Goal: Complete application form

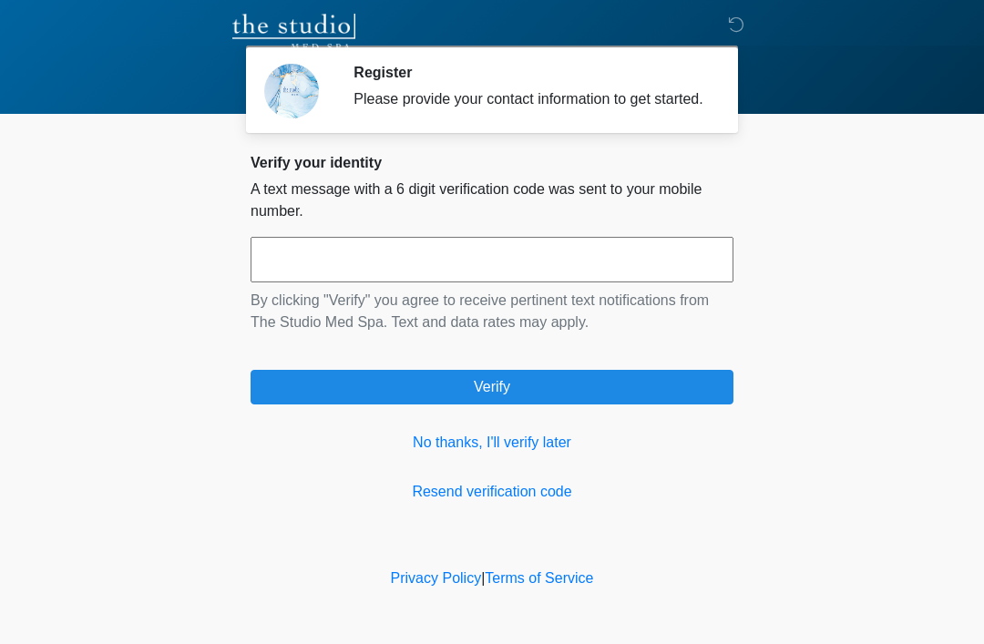
click at [548, 454] on link "No thanks, I'll verify later" at bounding box center [492, 443] width 483 height 22
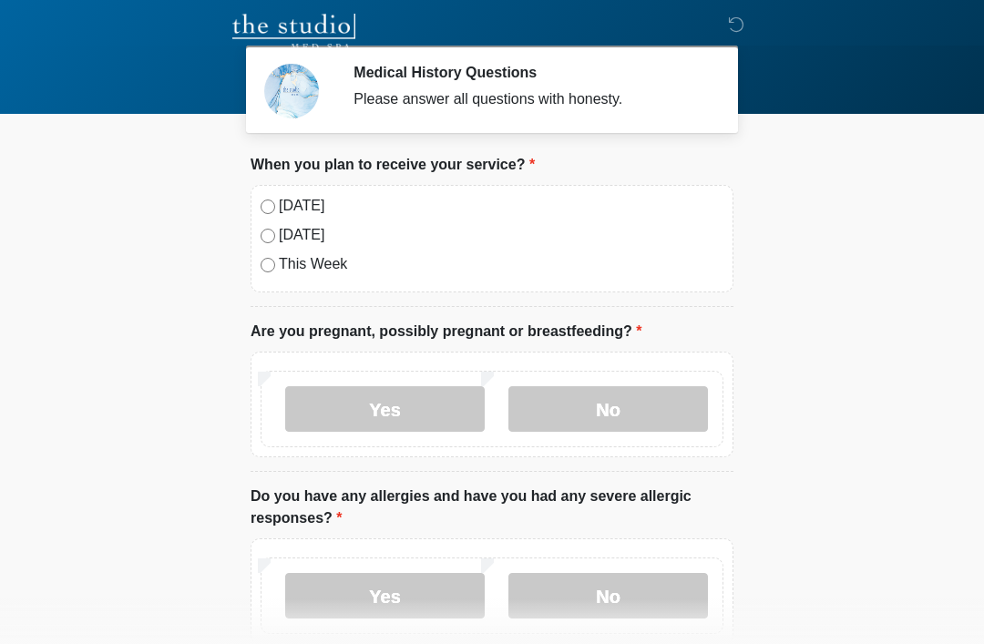
click at [629, 409] on label "No" at bounding box center [609, 409] width 200 height 46
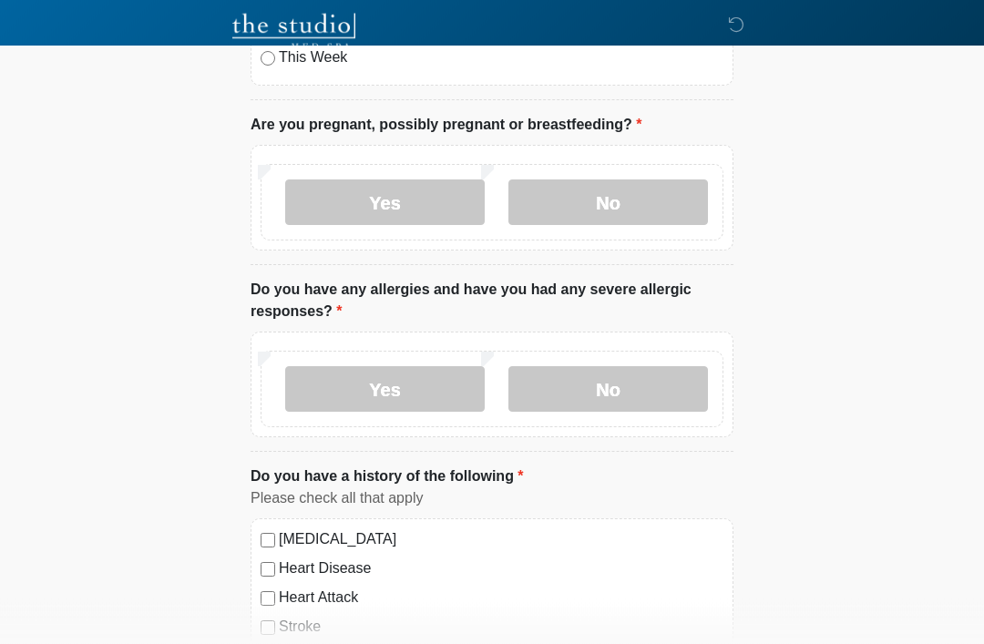
scroll to position [209, 0]
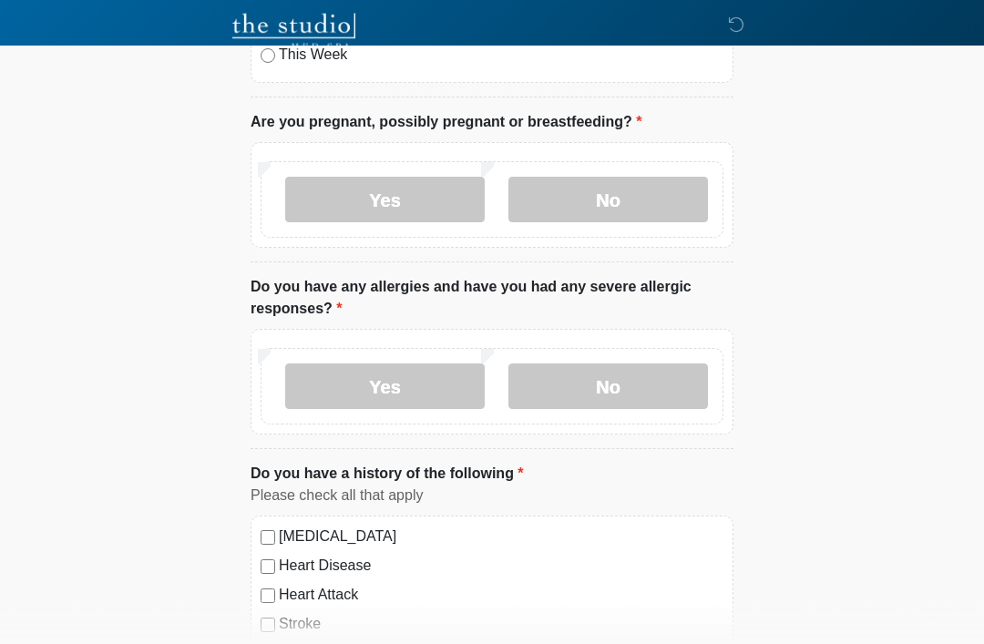
click at [619, 389] on label "No" at bounding box center [609, 388] width 200 height 46
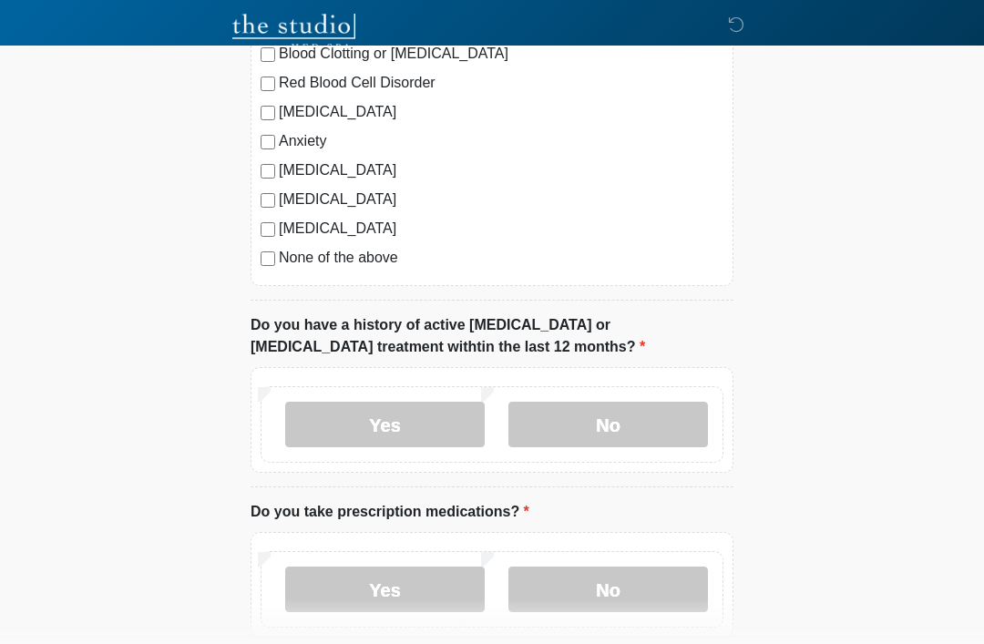
scroll to position [815, 0]
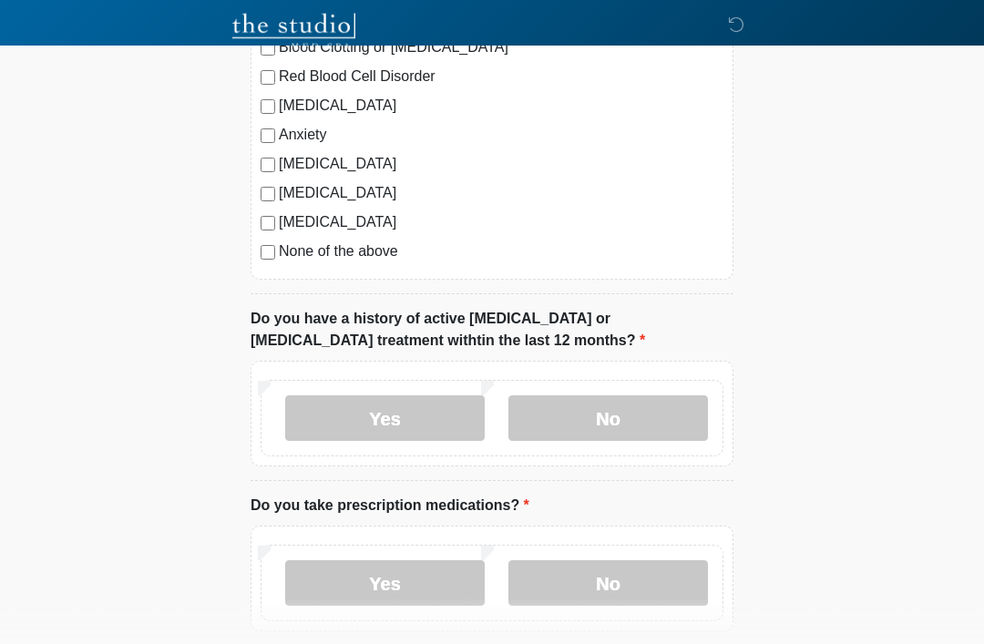
click at [596, 426] on label "No" at bounding box center [609, 419] width 200 height 46
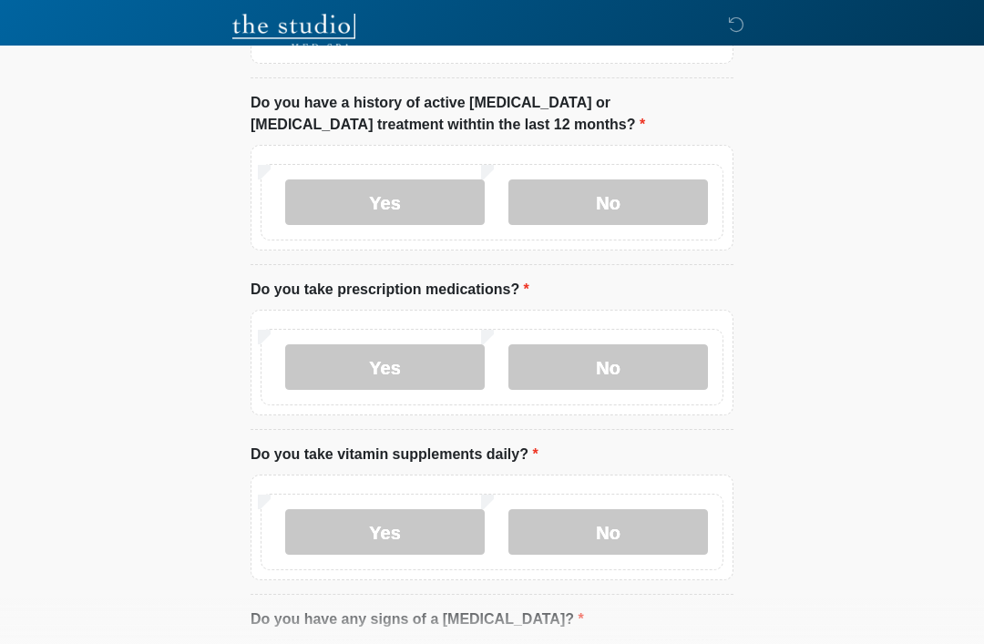
scroll to position [1032, 0]
click at [389, 357] on label "Yes" at bounding box center [385, 367] width 200 height 46
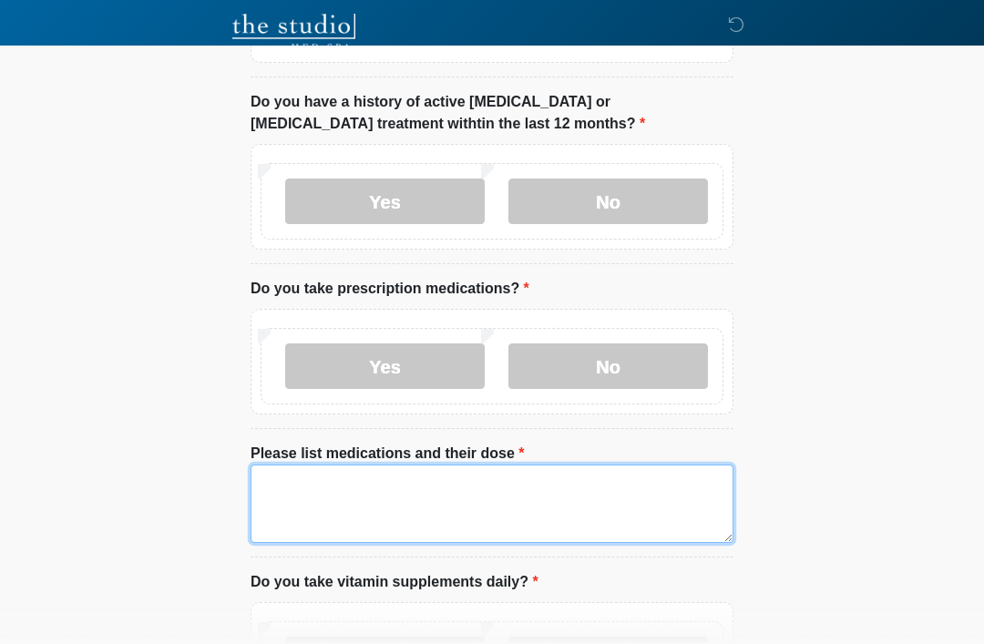
click at [295, 483] on textarea "Please list medications and their dose" at bounding box center [492, 504] width 483 height 78
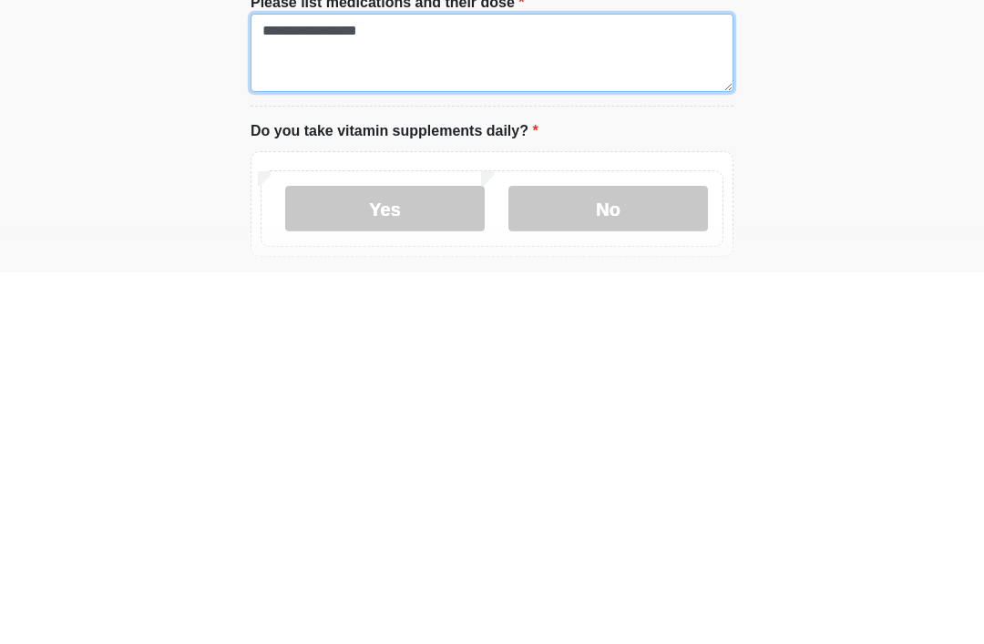
scroll to position [1118, 0]
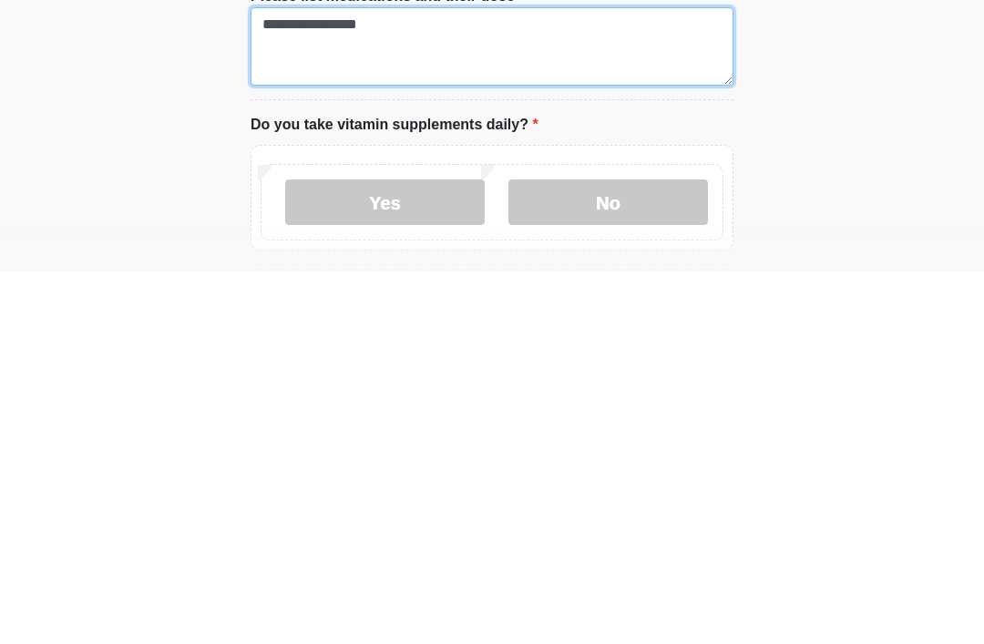
type textarea "**********"
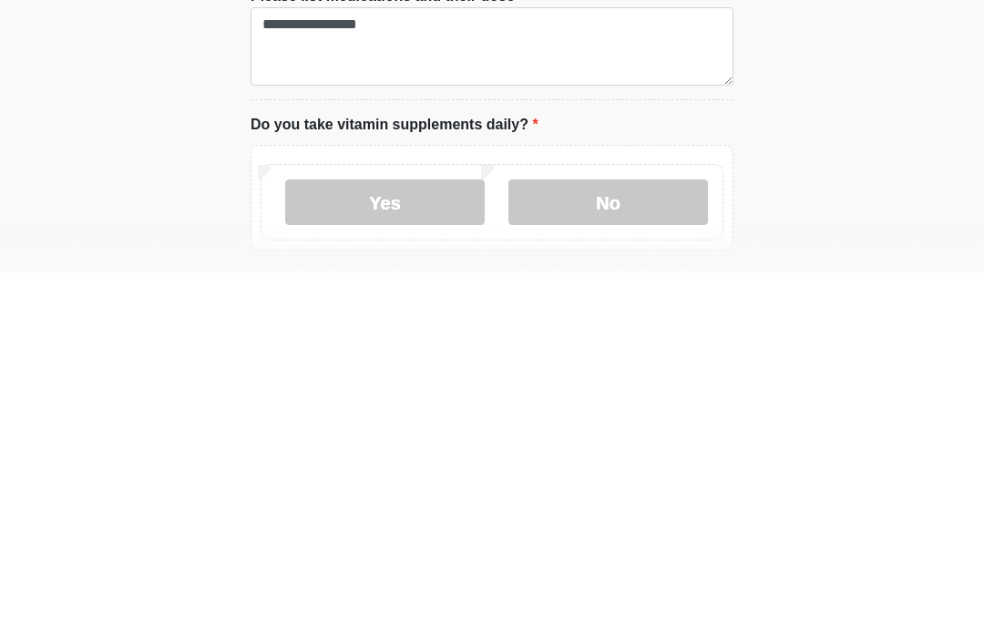
click at [408, 551] on label "Yes" at bounding box center [385, 574] width 200 height 46
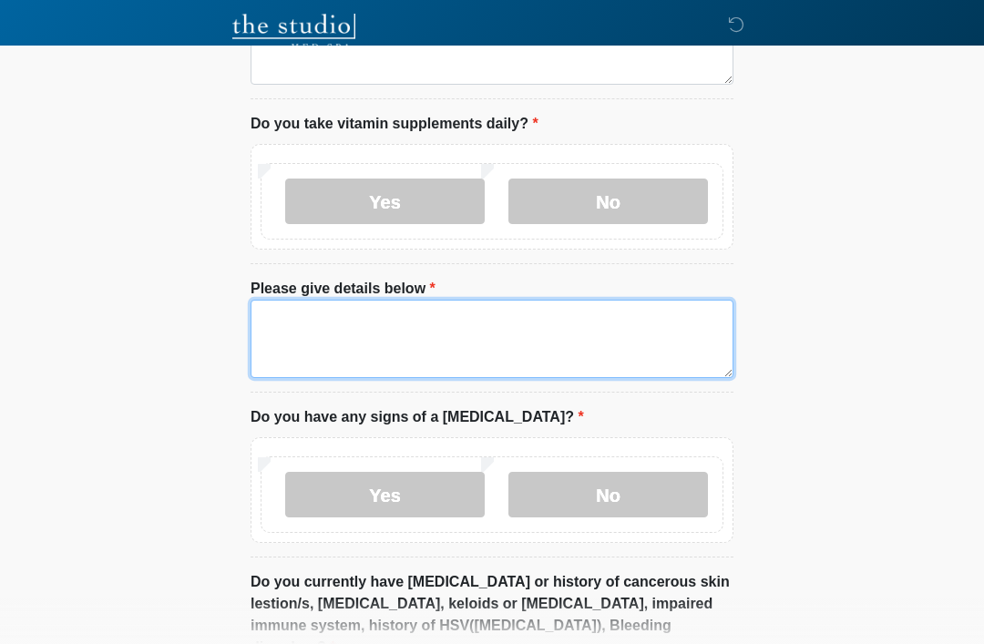
click at [319, 324] on textarea "Please give details below" at bounding box center [492, 339] width 483 height 78
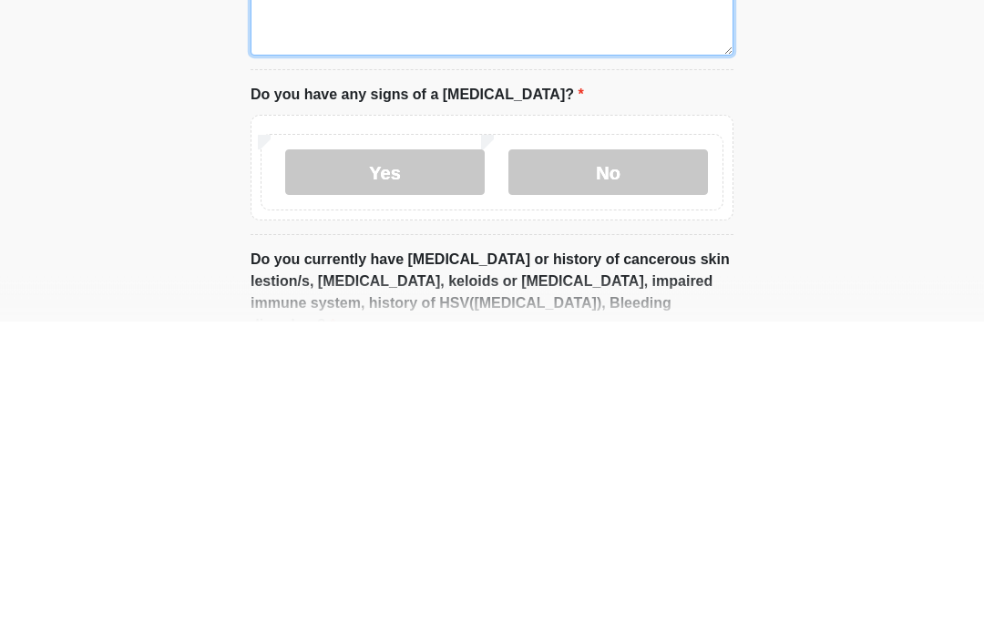
type textarea "**********"
click at [616, 473] on label "No" at bounding box center [609, 496] width 200 height 46
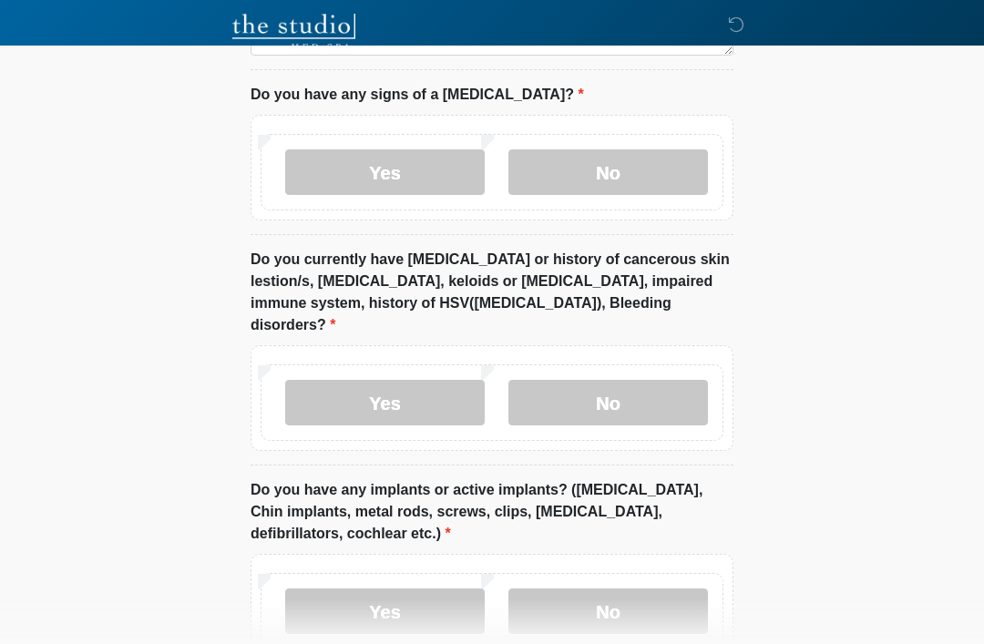
click at [404, 381] on label "Yes" at bounding box center [385, 403] width 200 height 46
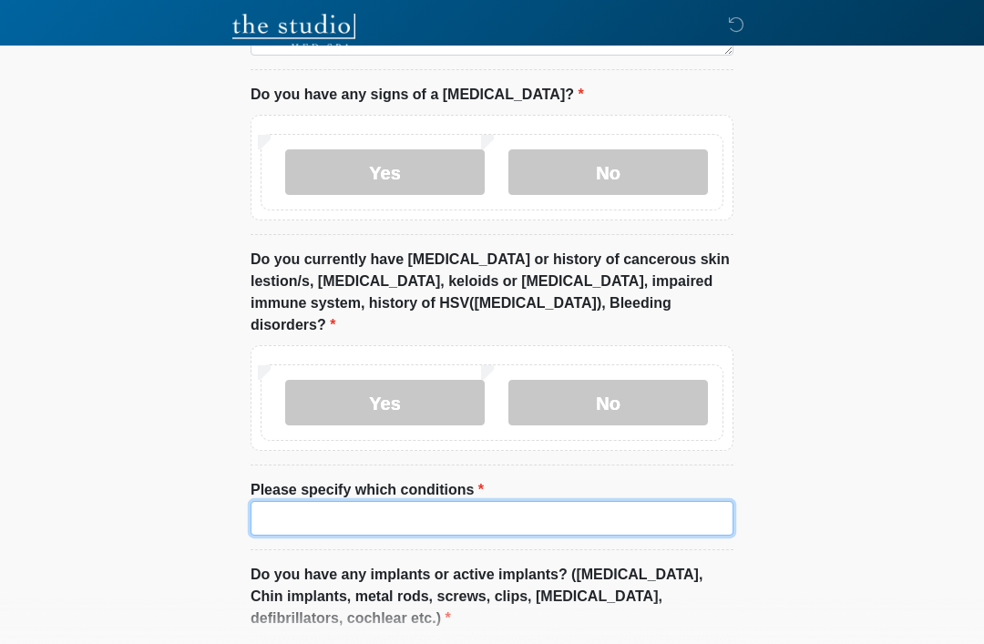
click at [314, 501] on input "Please specify which conditions" at bounding box center [492, 518] width 483 height 35
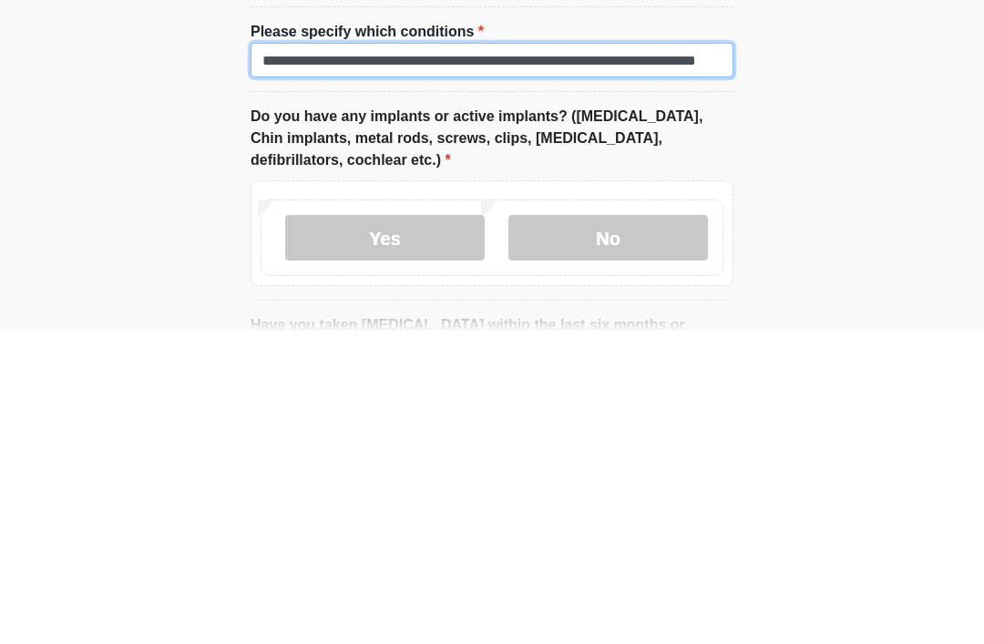
scroll to position [1962, 0]
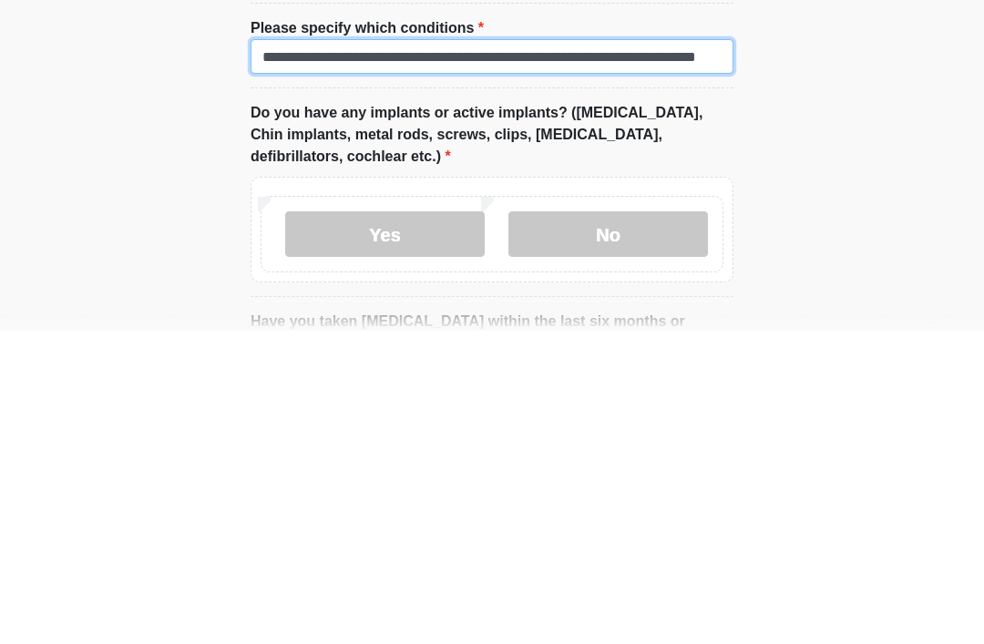
type input "**********"
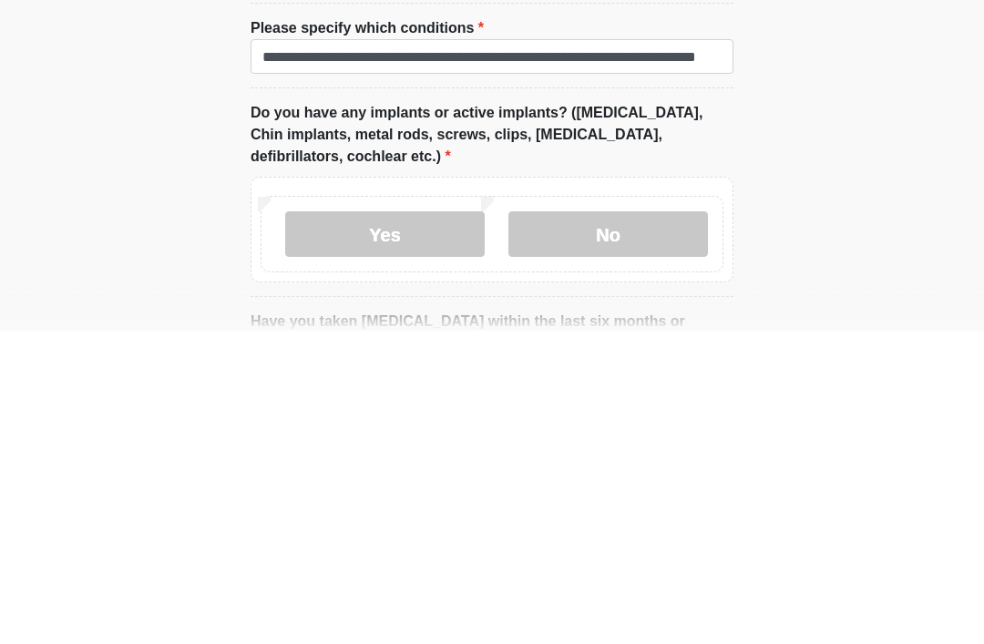
click at [603, 525] on label "No" at bounding box center [609, 548] width 200 height 46
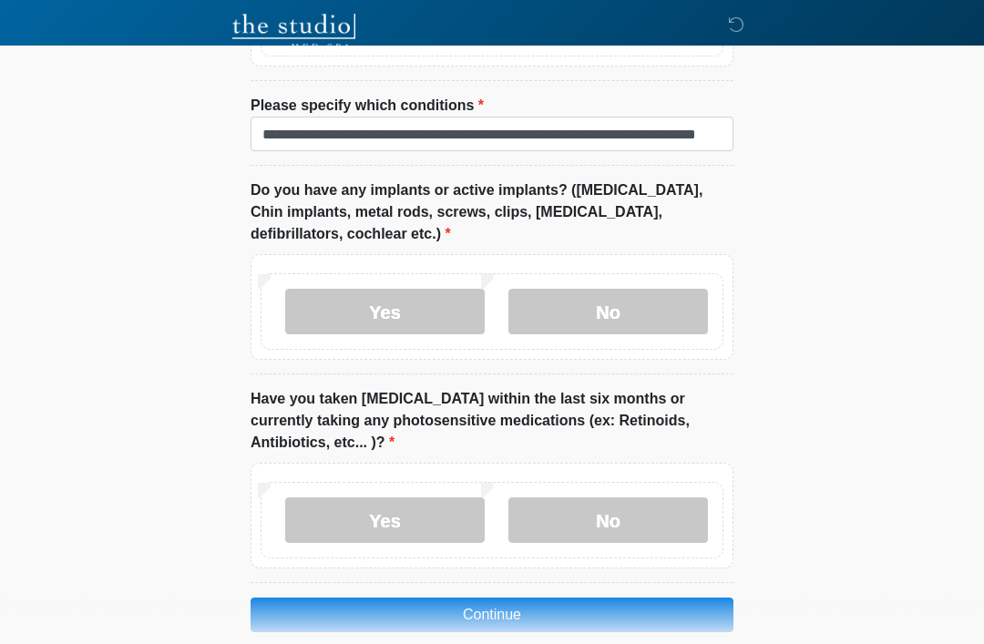
click at [616, 498] on label "No" at bounding box center [609, 521] width 200 height 46
click at [510, 598] on button "Continue" at bounding box center [492, 615] width 483 height 35
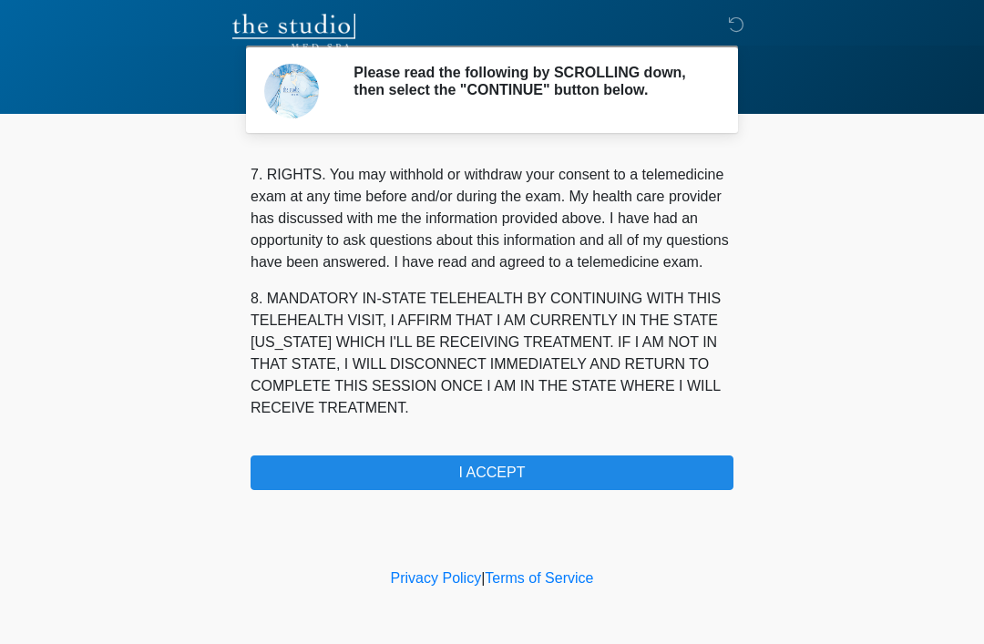
scroll to position [799, 0]
click at [493, 488] on button "I ACCEPT" at bounding box center [492, 473] width 483 height 35
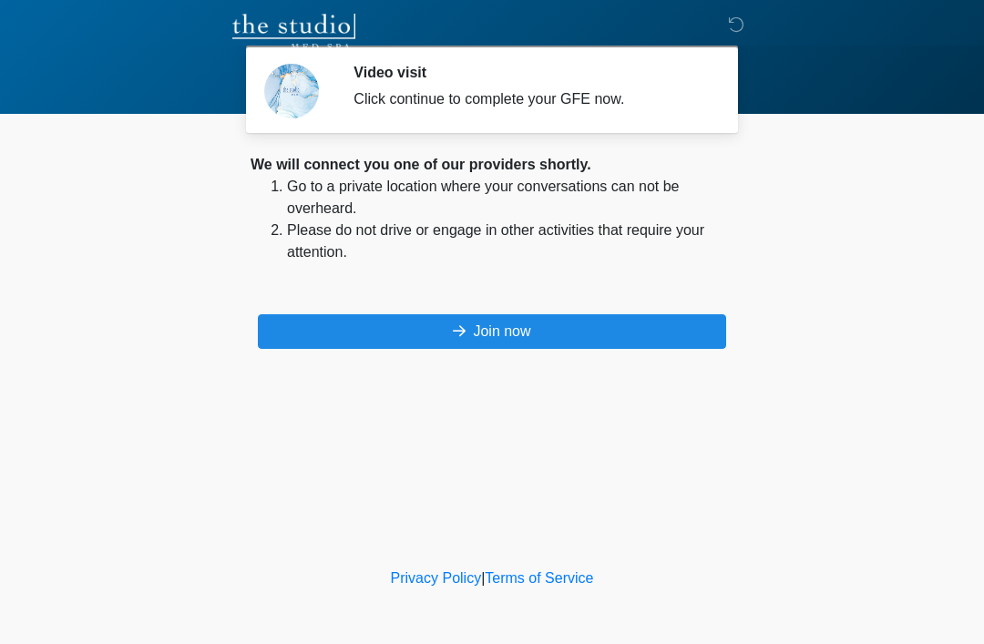
click at [480, 343] on button "Join now" at bounding box center [492, 331] width 468 height 35
